Goal: Find specific page/section: Find specific page/section

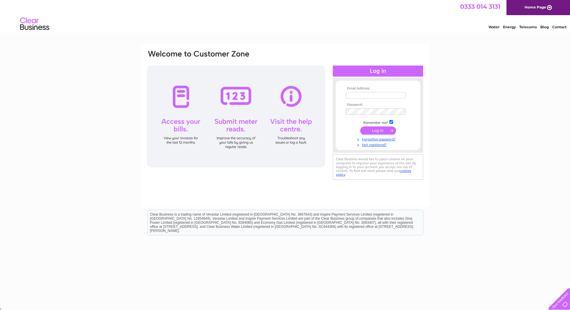
click at [356, 98] on input "text" at bounding box center [376, 95] width 60 height 6
type input "info@clearvue.co.uk"
click at [388, 128] on input "submit" at bounding box center [378, 131] width 36 height 8
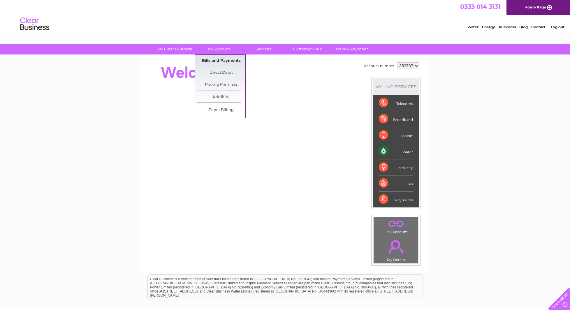
click at [219, 63] on link "Bills and Payments" at bounding box center [221, 61] width 48 height 12
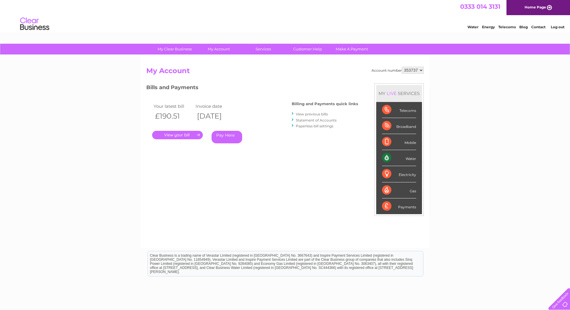
click at [191, 134] on link "." at bounding box center [177, 135] width 51 height 8
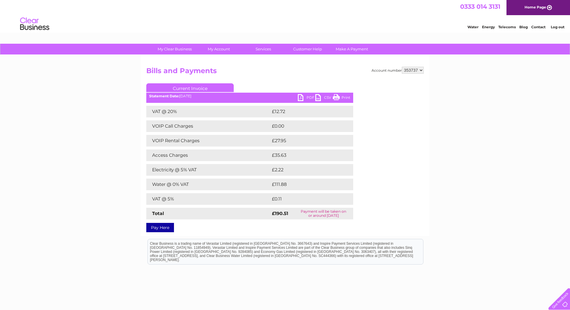
click at [305, 96] on link "PDF" at bounding box center [306, 98] width 17 height 8
